Goal: Find specific page/section: Find specific page/section

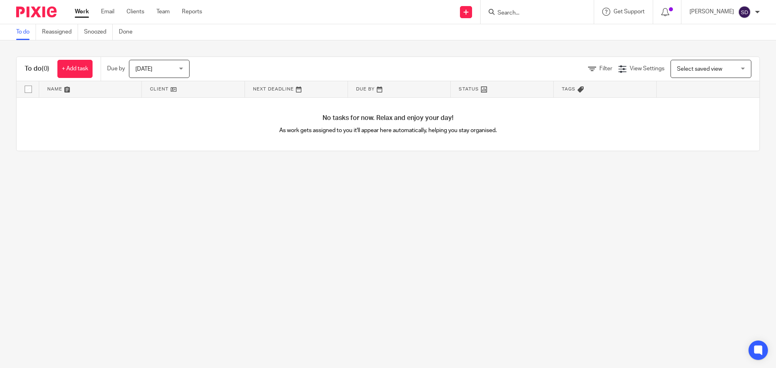
click at [511, 15] on input "Search" at bounding box center [533, 13] width 73 height 7
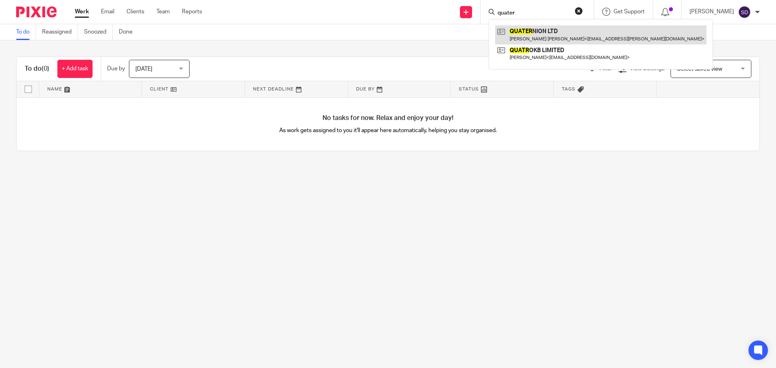
type input "quater"
click at [557, 39] on link at bounding box center [600, 34] width 211 height 19
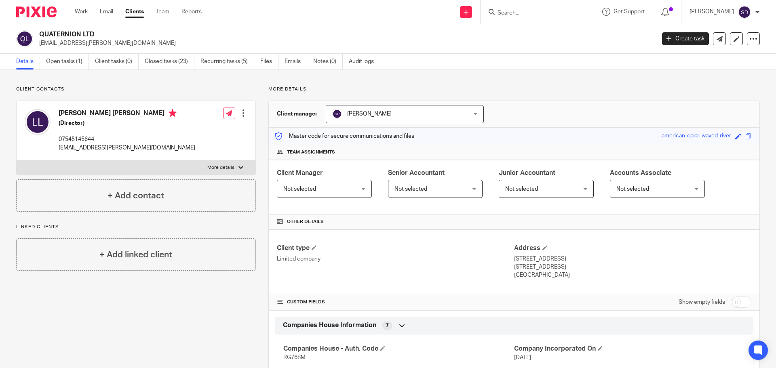
drag, startPoint x: 103, startPoint y: 32, endPoint x: 38, endPoint y: 26, distance: 65.4
click at [38, 26] on div "QUATERNION LTD [EMAIL_ADDRESS][PERSON_NAME][DOMAIN_NAME] Create task Update fro…" at bounding box center [388, 39] width 776 height 30
copy h2 "QUATERNION LTD"
click at [233, 36] on h2 "QUATERNION LTD" at bounding box center [283, 34] width 489 height 8
